Goal: Check status: Check status

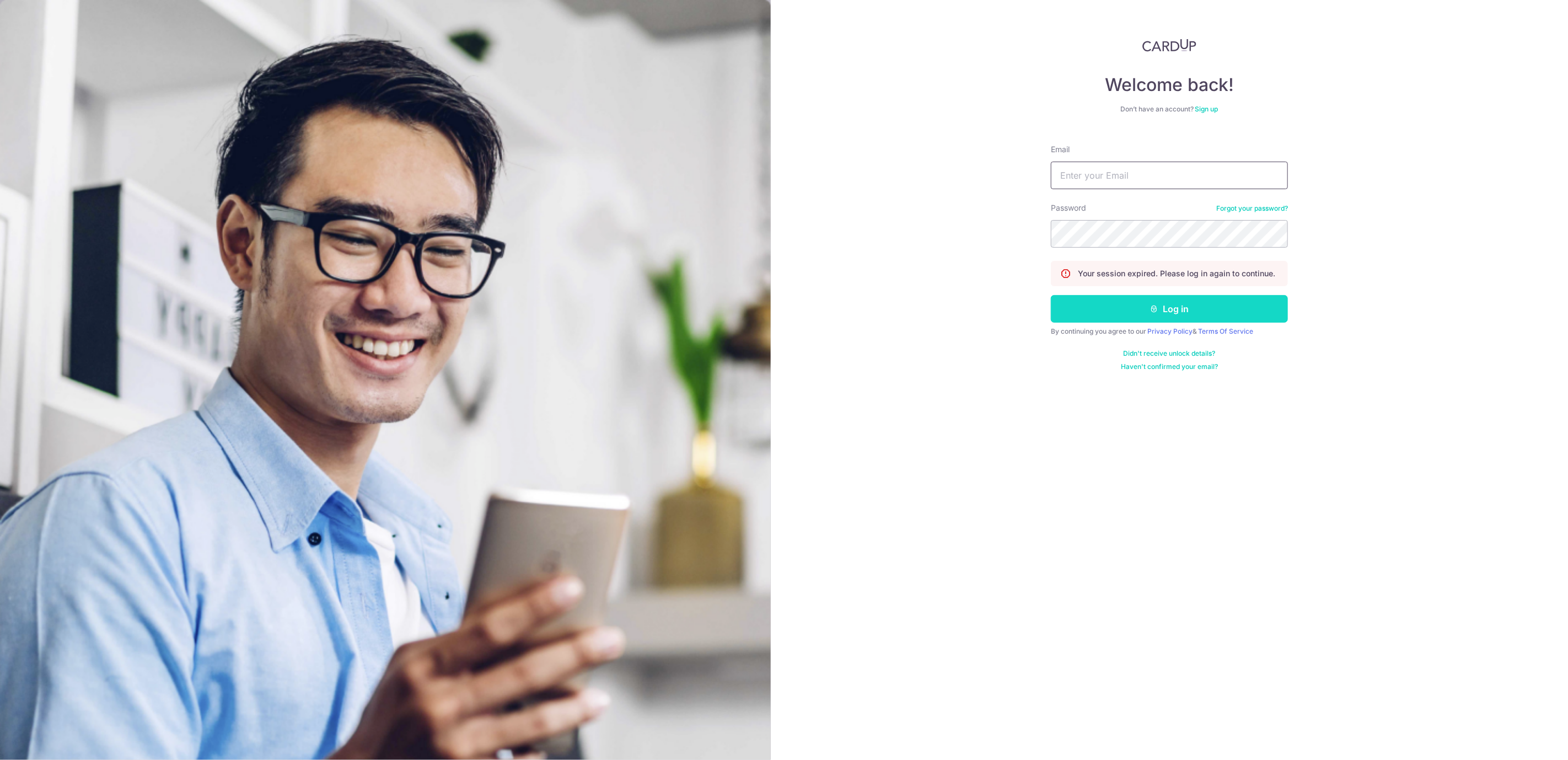
type input "[EMAIL_ADDRESS][DOMAIN_NAME]"
drag, startPoint x: 1209, startPoint y: 316, endPoint x: 1218, endPoint y: 316, distance: 9.0
click at [1209, 316] on button "Log in" at bounding box center [1169, 308] width 237 height 27
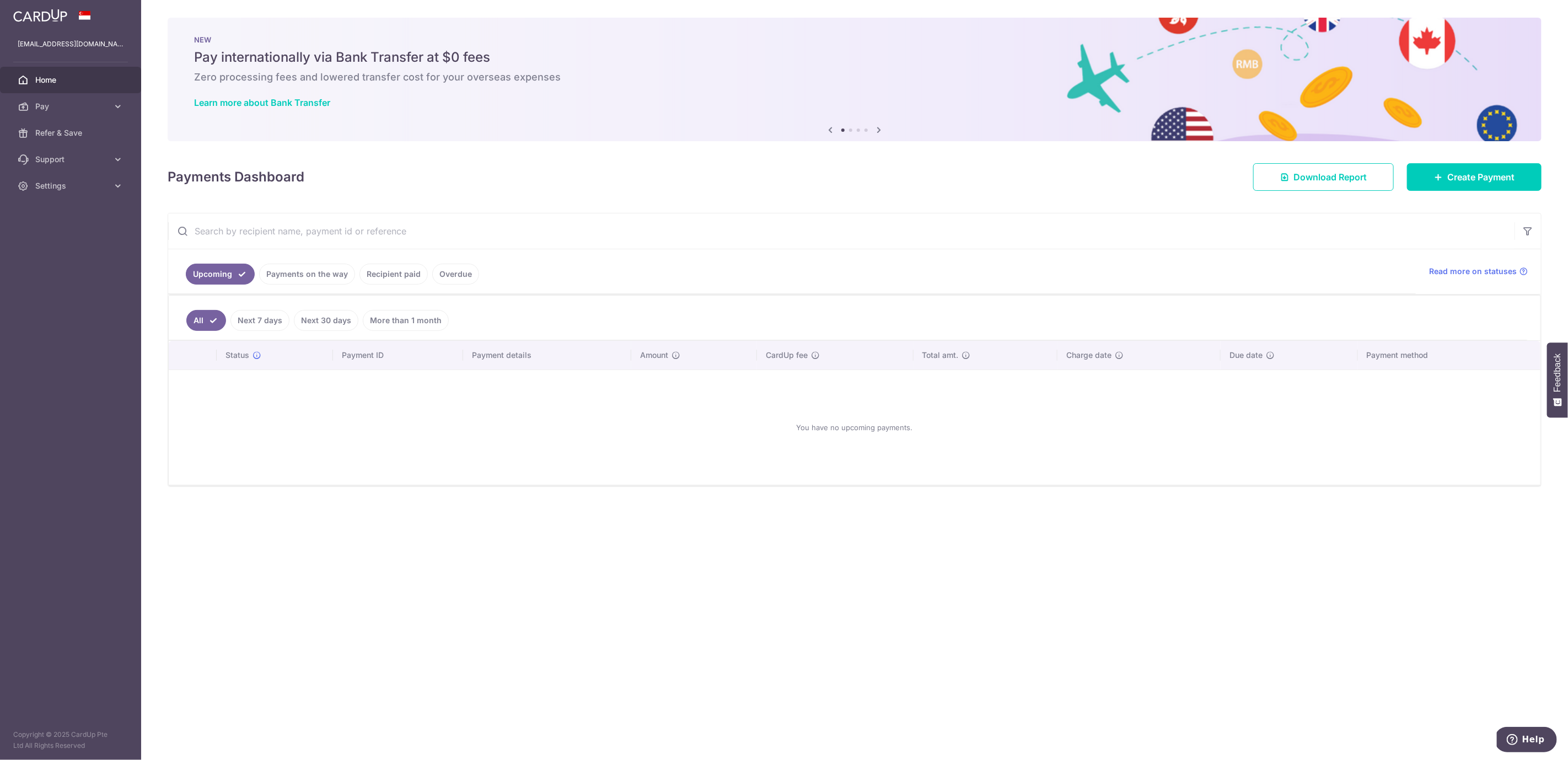
click at [318, 267] on link "Payments on the way" at bounding box center [307, 274] width 96 height 21
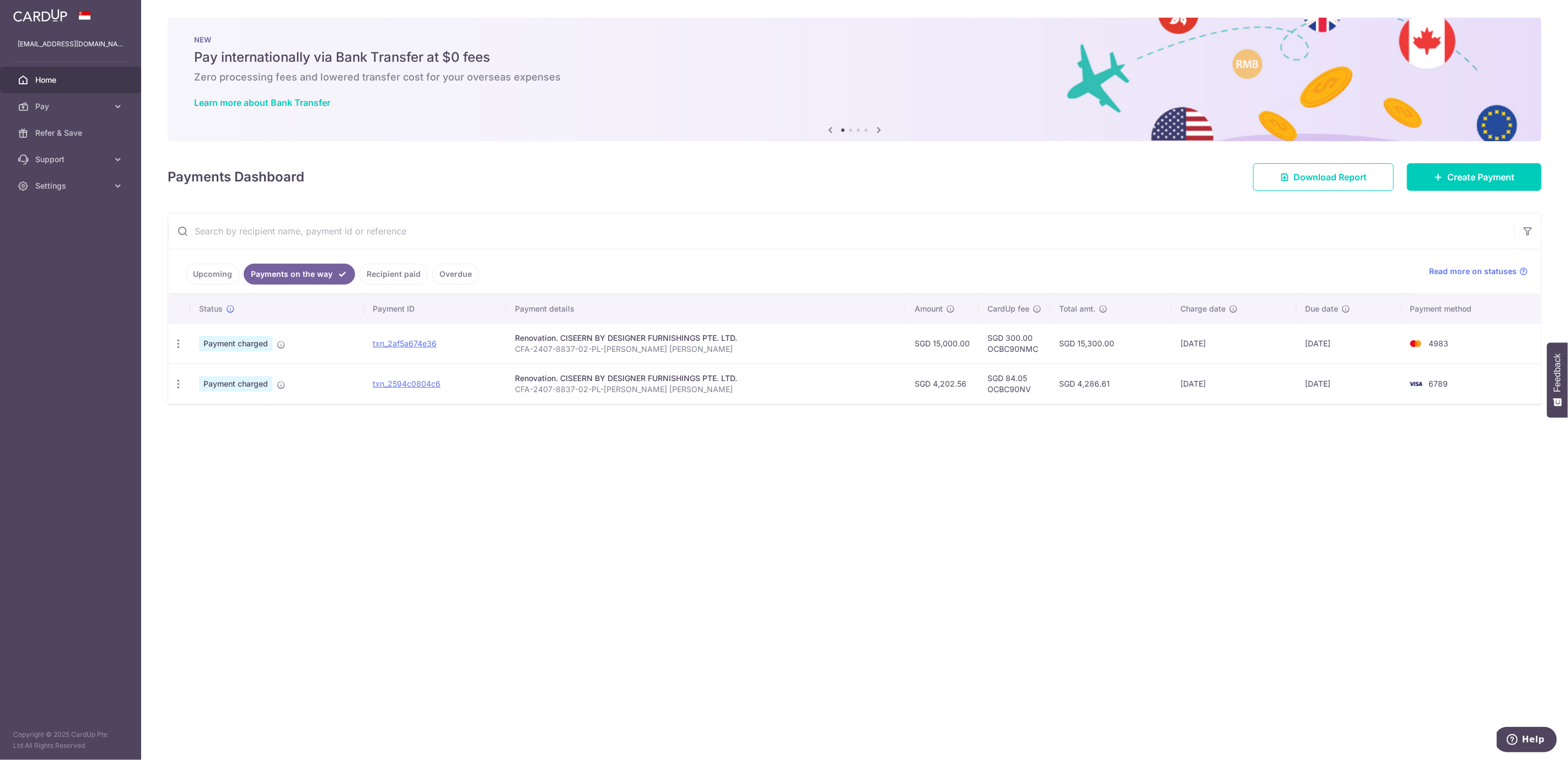
click at [414, 270] on link "Recipient paid" at bounding box center [393, 274] width 68 height 21
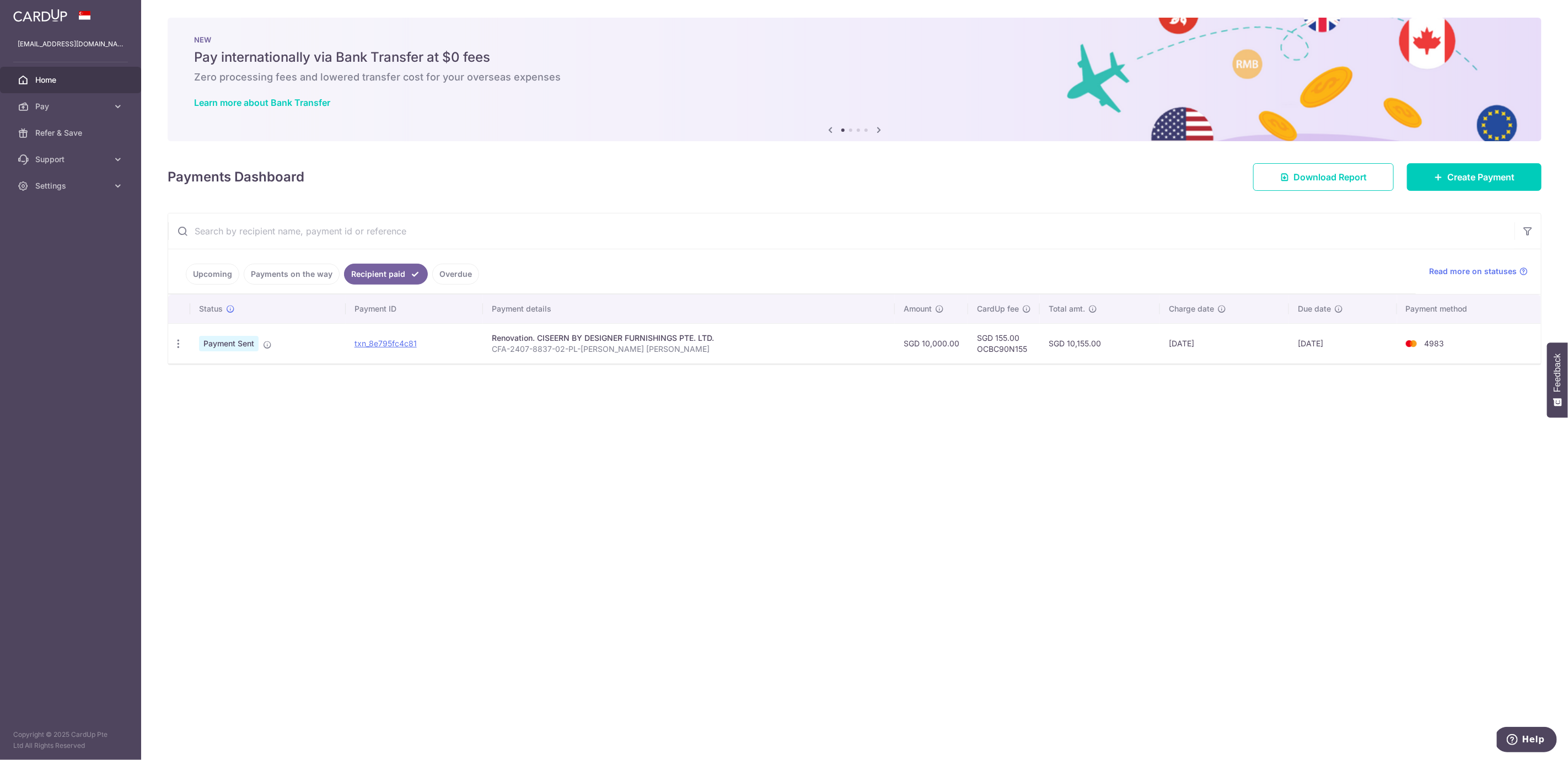
click at [459, 270] on link "Overdue" at bounding box center [455, 274] width 47 height 21
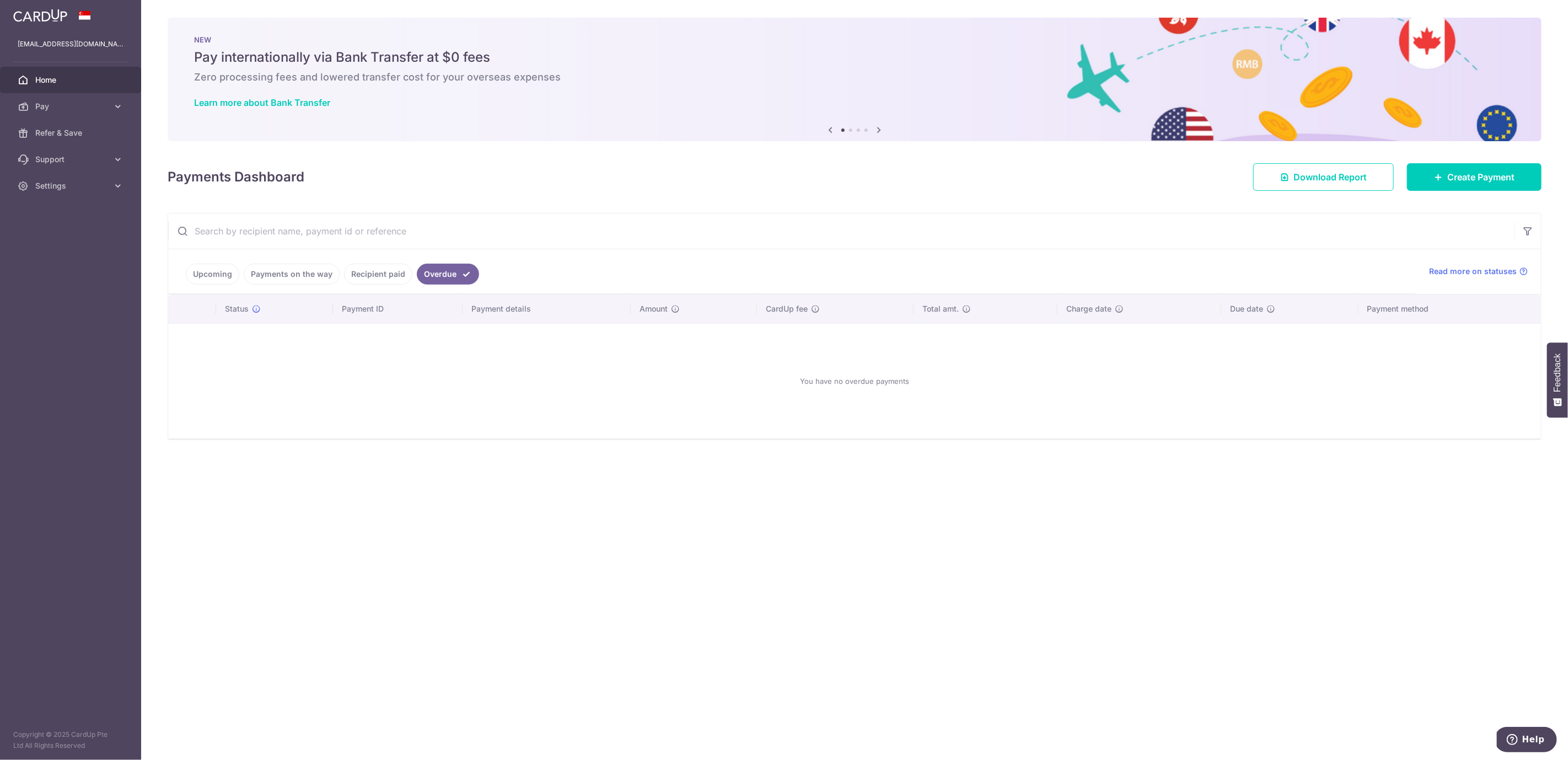
click at [301, 265] on link "Payments on the way" at bounding box center [291, 274] width 96 height 21
